Goal: Task Accomplishment & Management: Use online tool/utility

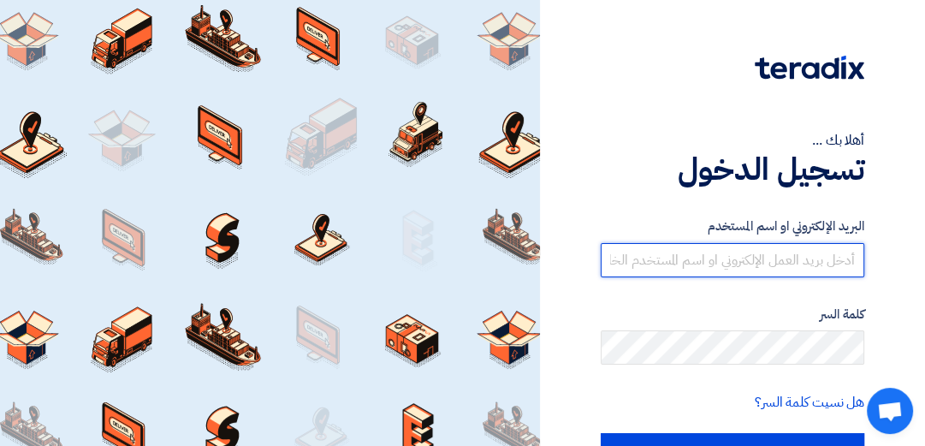
type input "[EMAIL_ADDRESS][DOMAIN_NAME]"
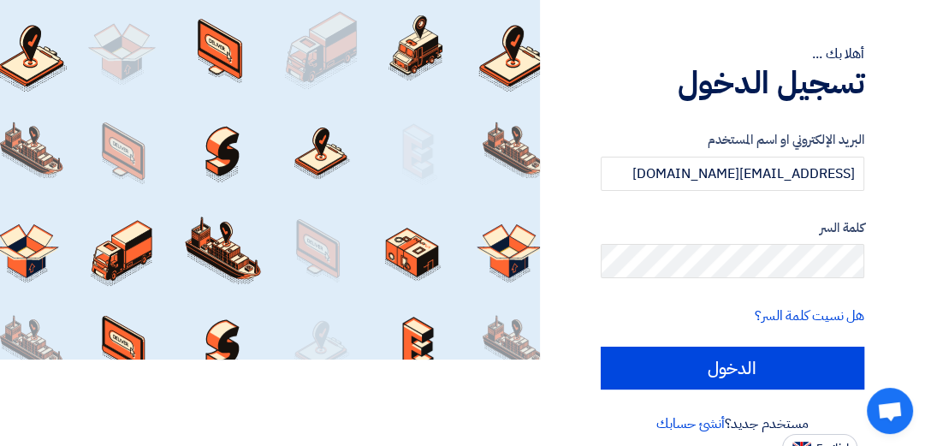
scroll to position [92, 0]
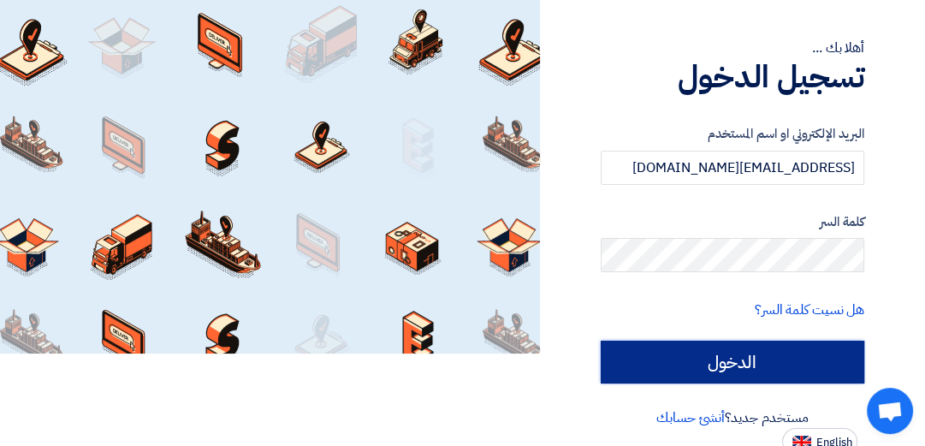
click at [718, 356] on input "الدخول" at bounding box center [731, 361] width 263 height 43
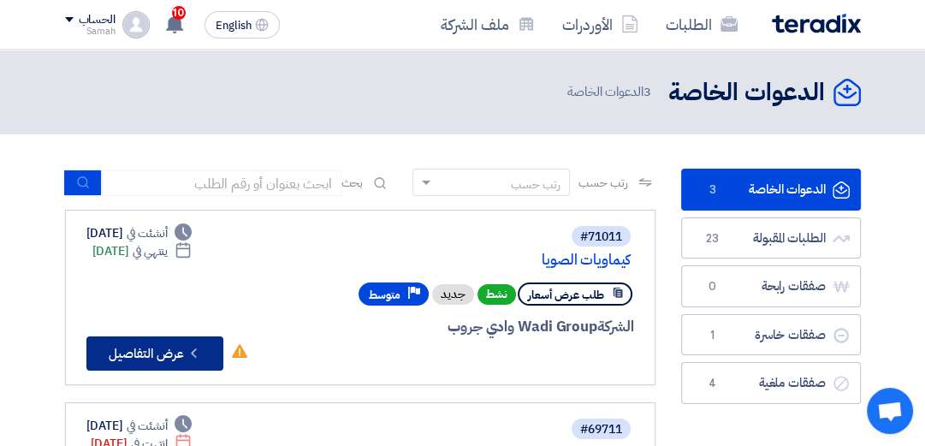
click at [149, 356] on button "Check details عرض التفاصيل" at bounding box center [154, 353] width 137 height 34
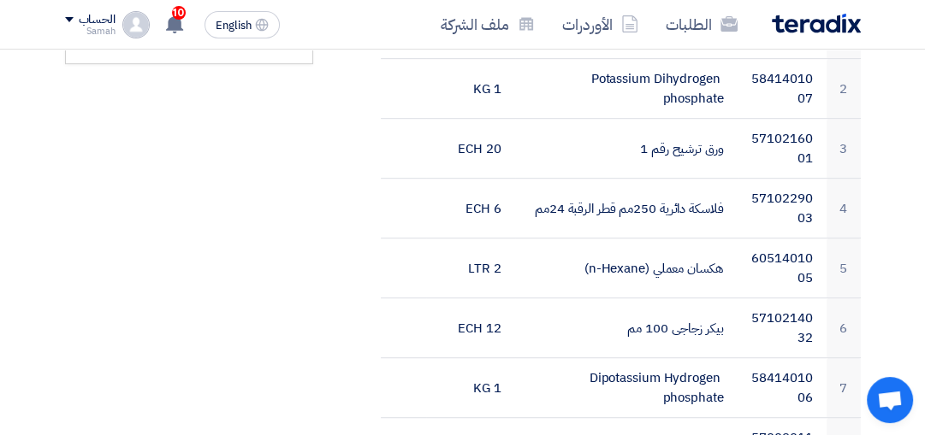
scroll to position [215, 0]
